Goal: Task Accomplishment & Management: Manage account settings

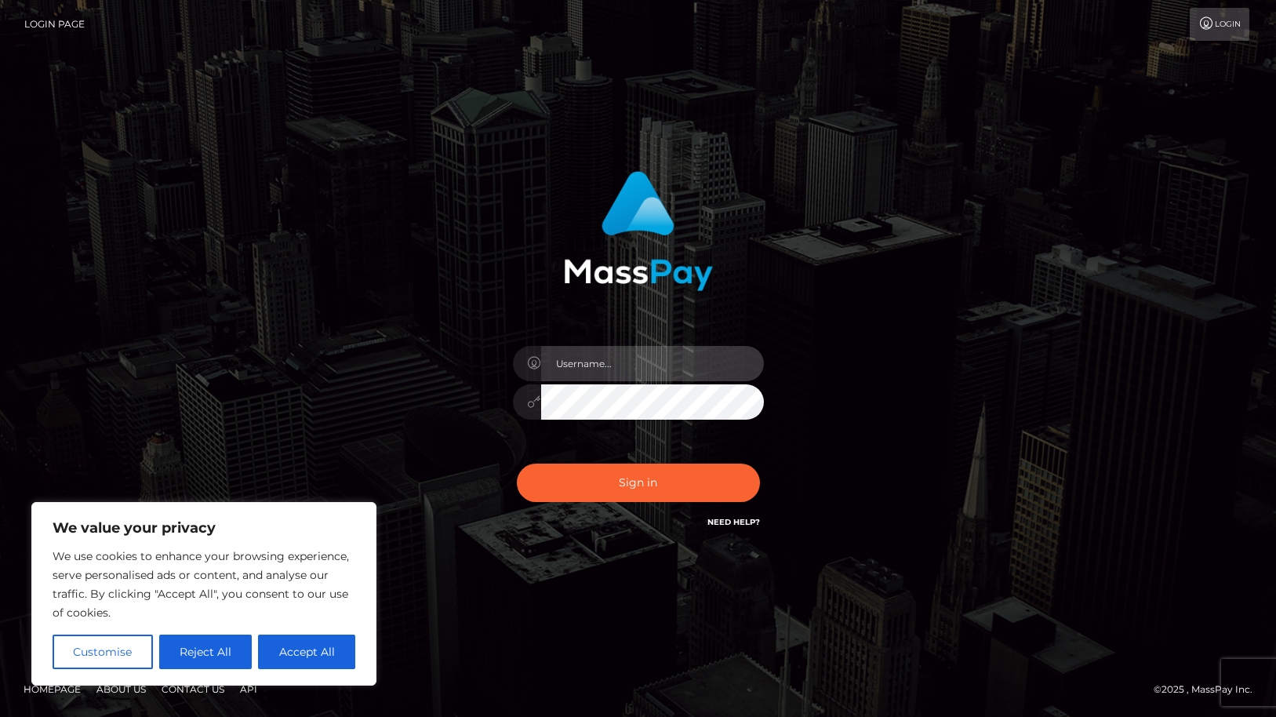
type input "ellefox1111@gmail.com"
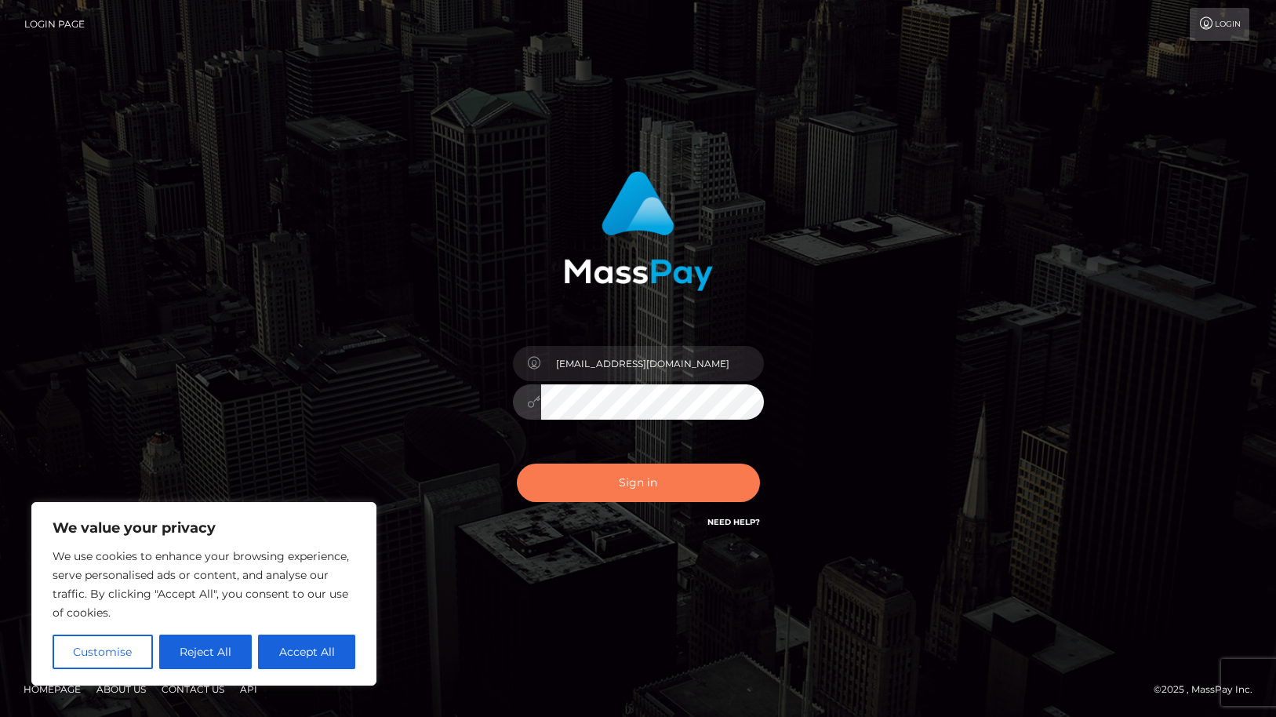
click at [590, 492] on button "Sign in" at bounding box center [638, 482] width 243 height 38
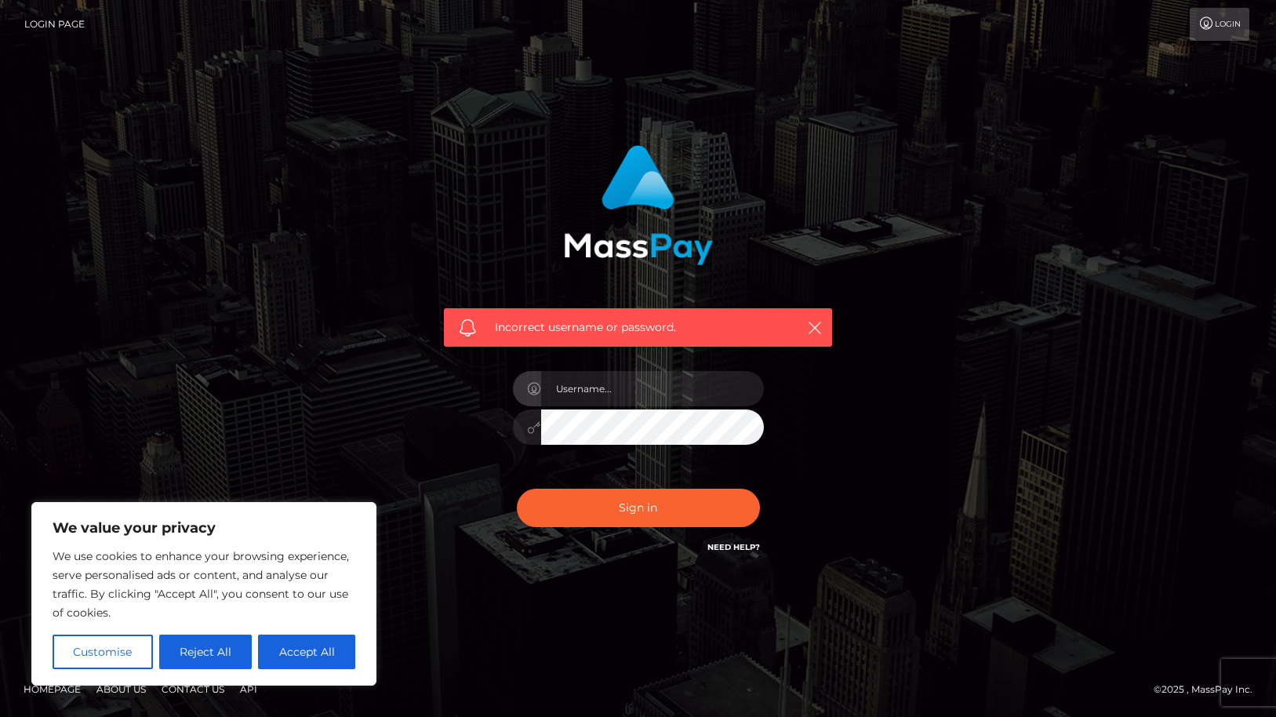
click at [783, 332] on div "Incorrect username or password." at bounding box center [638, 327] width 388 height 39
click at [665, 251] on img at bounding box center [638, 205] width 149 height 120
click at [1215, 32] on link "Login" at bounding box center [1220, 24] width 60 height 33
